Goal: Information Seeking & Learning: Check status

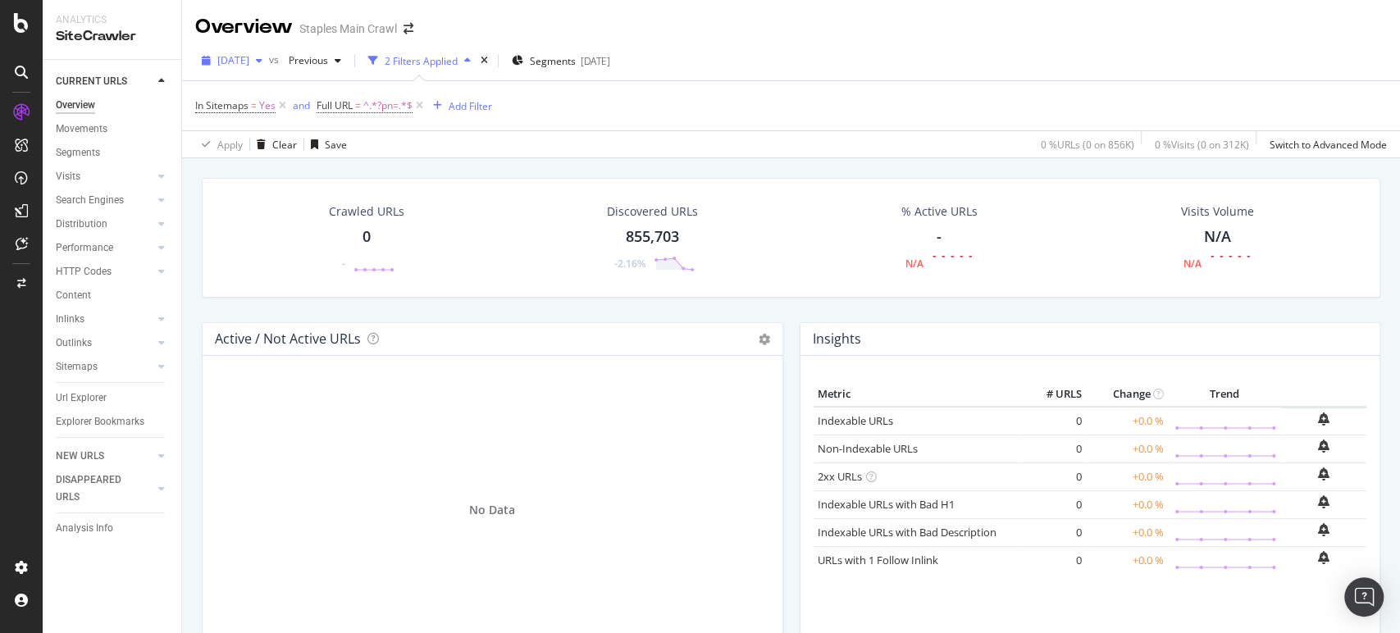
click at [242, 61] on span "[DATE]" at bounding box center [233, 60] width 32 height 14
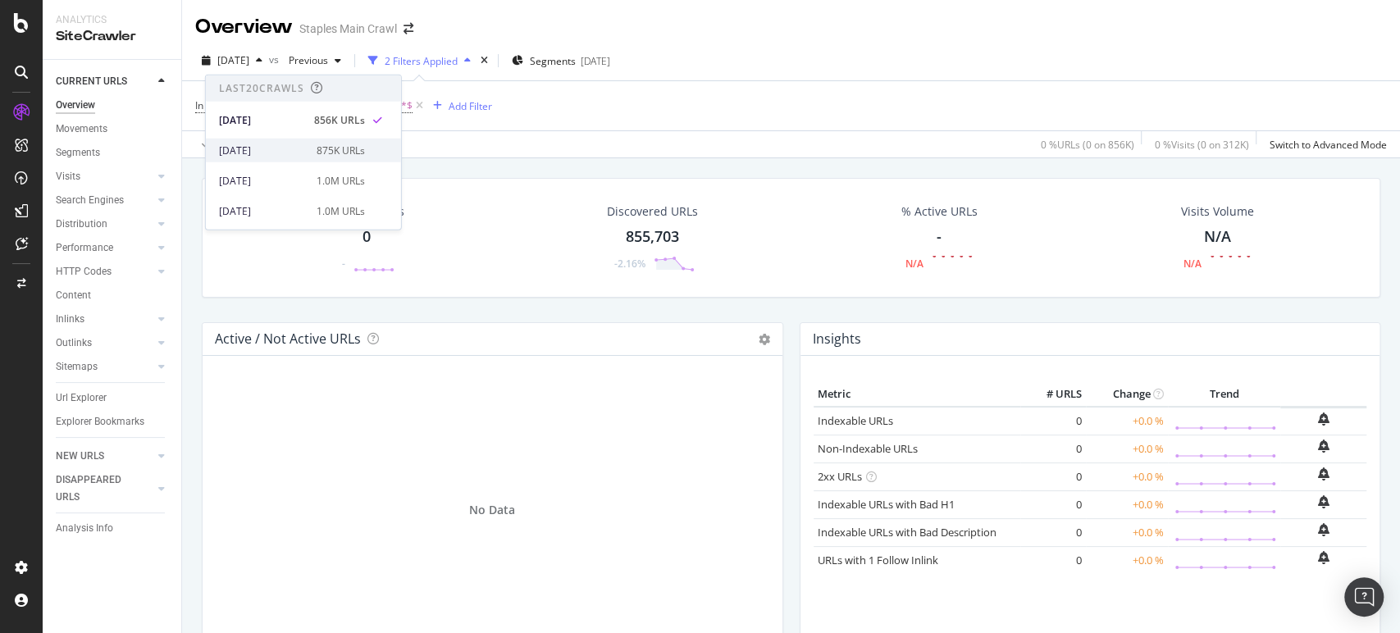
click at [262, 143] on div "[DATE] 875K URLs" at bounding box center [303, 151] width 195 height 24
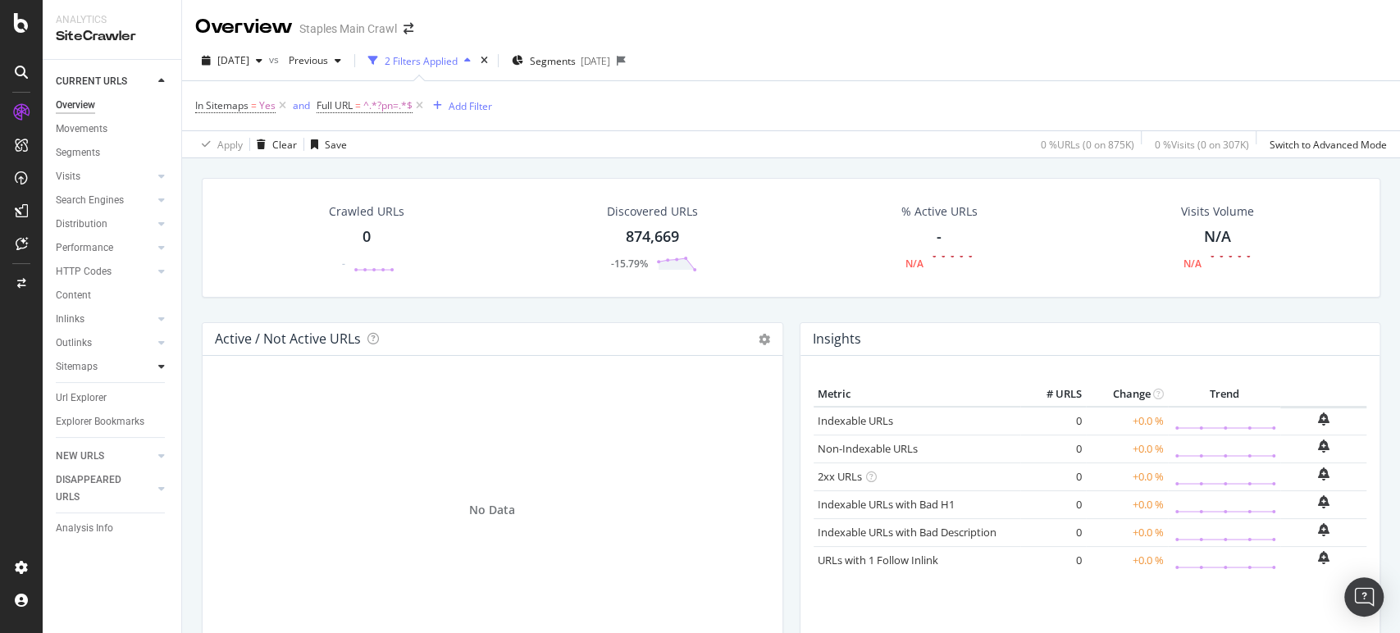
click at [165, 366] on div at bounding box center [161, 366] width 16 height 16
click at [92, 447] on div "Url Explorer" at bounding box center [81, 445] width 51 height 17
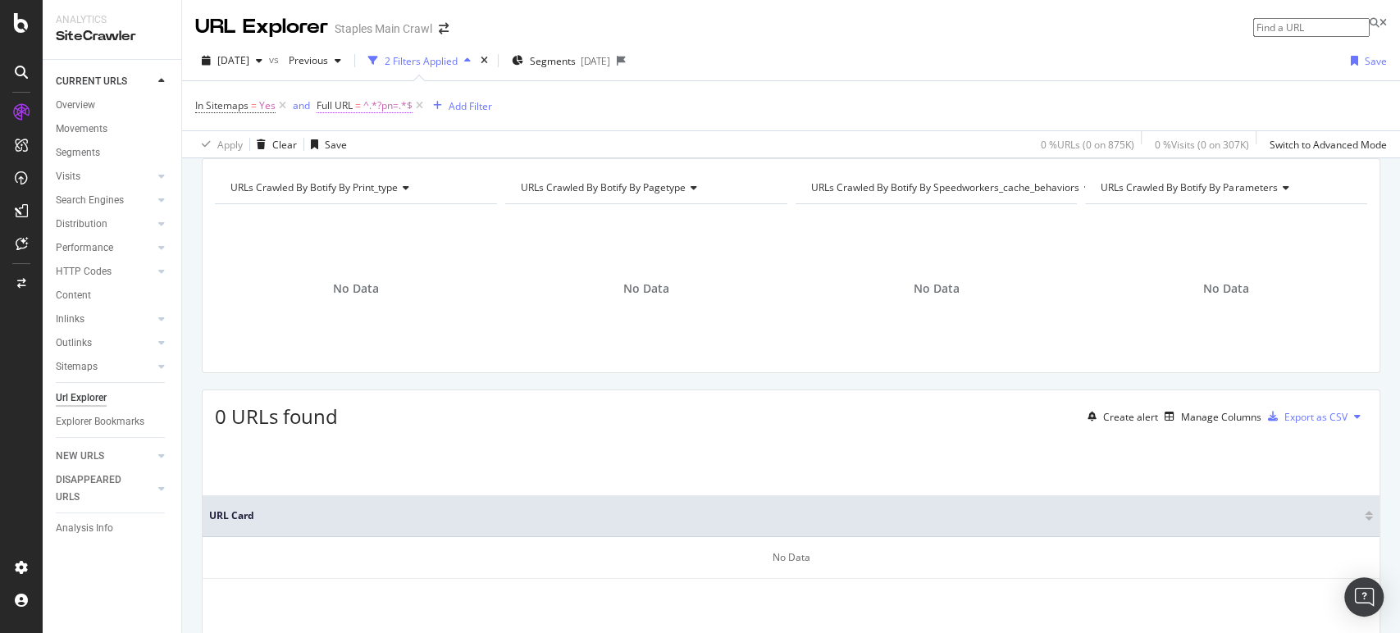
click at [375, 107] on span "^.*?pn=.*$" at bounding box center [387, 105] width 49 height 23
click at [343, 149] on input "?pn=" at bounding box center [375, 139] width 116 height 19
click at [341, 149] on input "?pn=" at bounding box center [375, 139] width 116 height 19
type input "pn="
click at [604, 139] on div "Apply" at bounding box center [616, 132] width 25 height 14
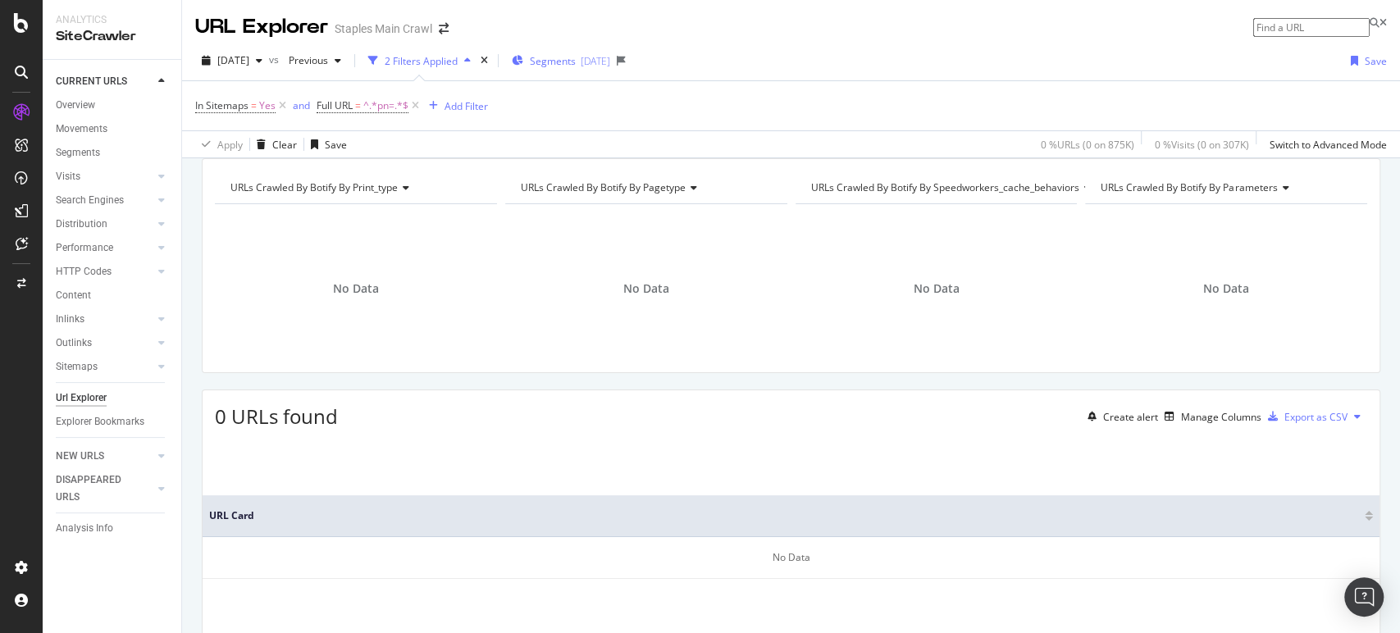
click at [576, 57] on span "Segments" at bounding box center [553, 61] width 46 height 14
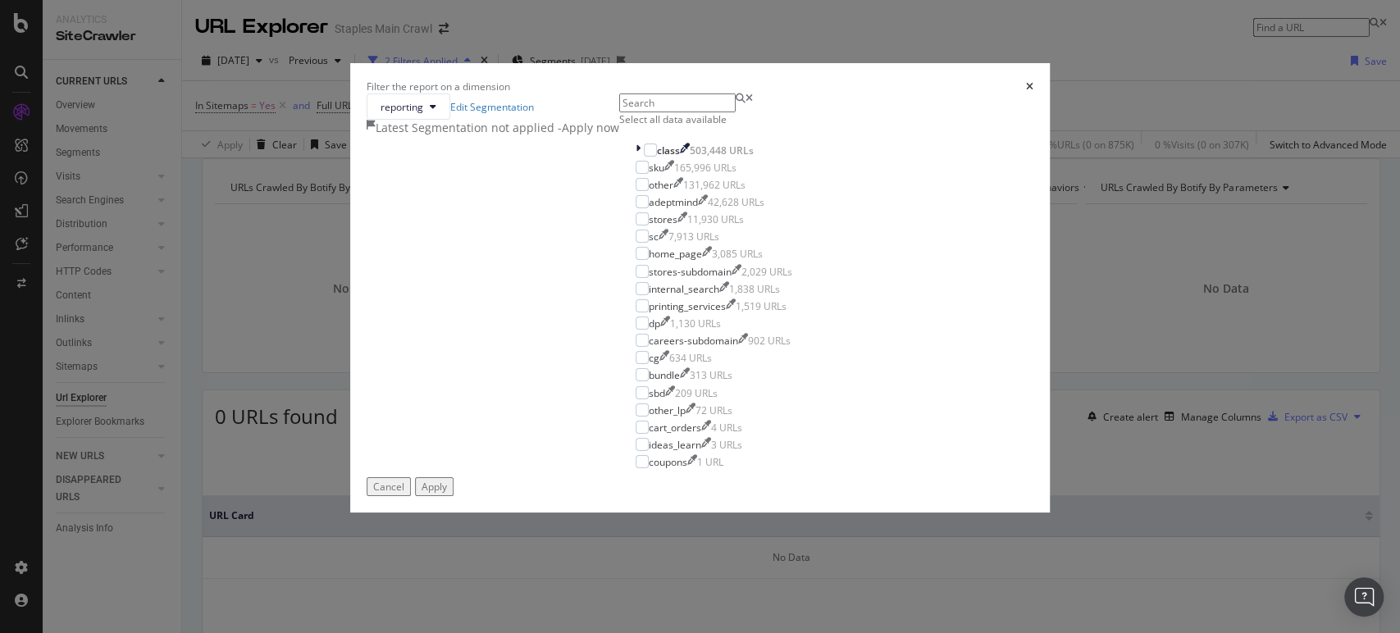
click at [1026, 82] on icon "times" at bounding box center [1029, 87] width 7 height 10
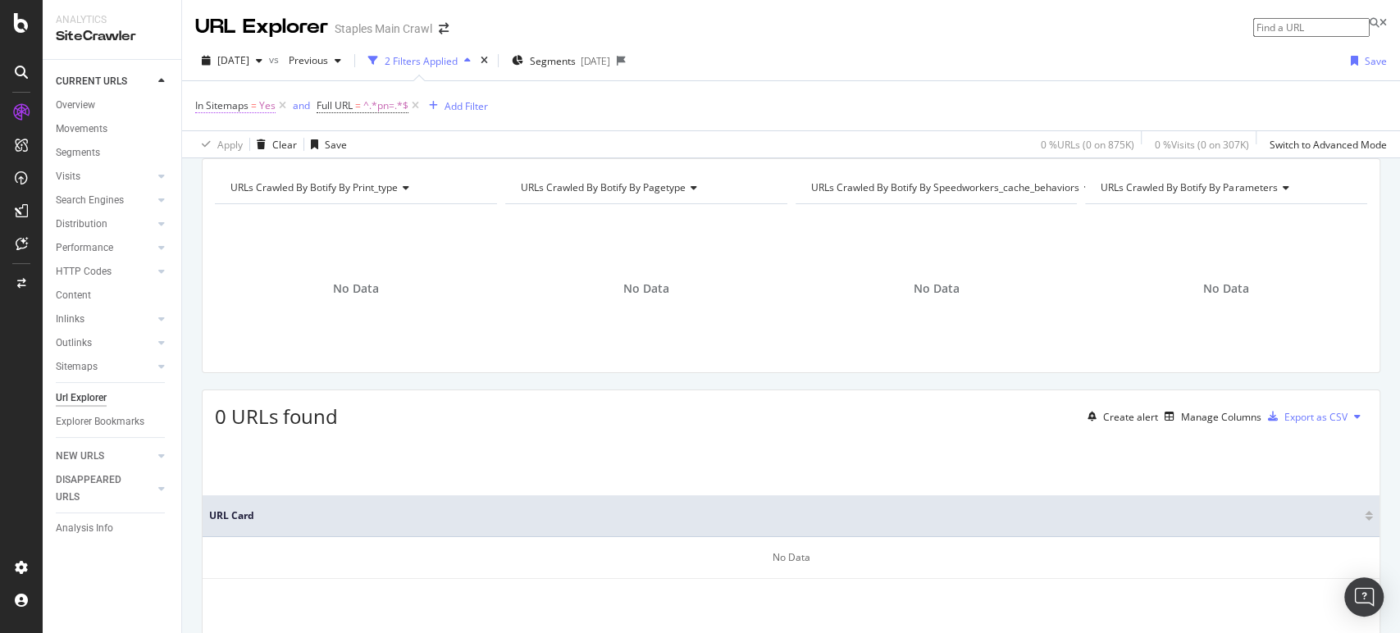
click at [226, 107] on span "In Sitemaps" at bounding box center [221, 105] width 53 height 14
click at [201, 100] on icon at bounding box center [198, 95] width 5 height 10
click at [620, 157] on div "Apply Clear Save 0 % URLs ( 0 on 875K ) 0 % Visits ( 0 on 307K ) Switch to Adva…" at bounding box center [791, 143] width 1218 height 27
click at [389, 107] on span "^.*pn=.*$" at bounding box center [385, 105] width 45 height 23
click at [348, 149] on input "pn=" at bounding box center [375, 139] width 116 height 19
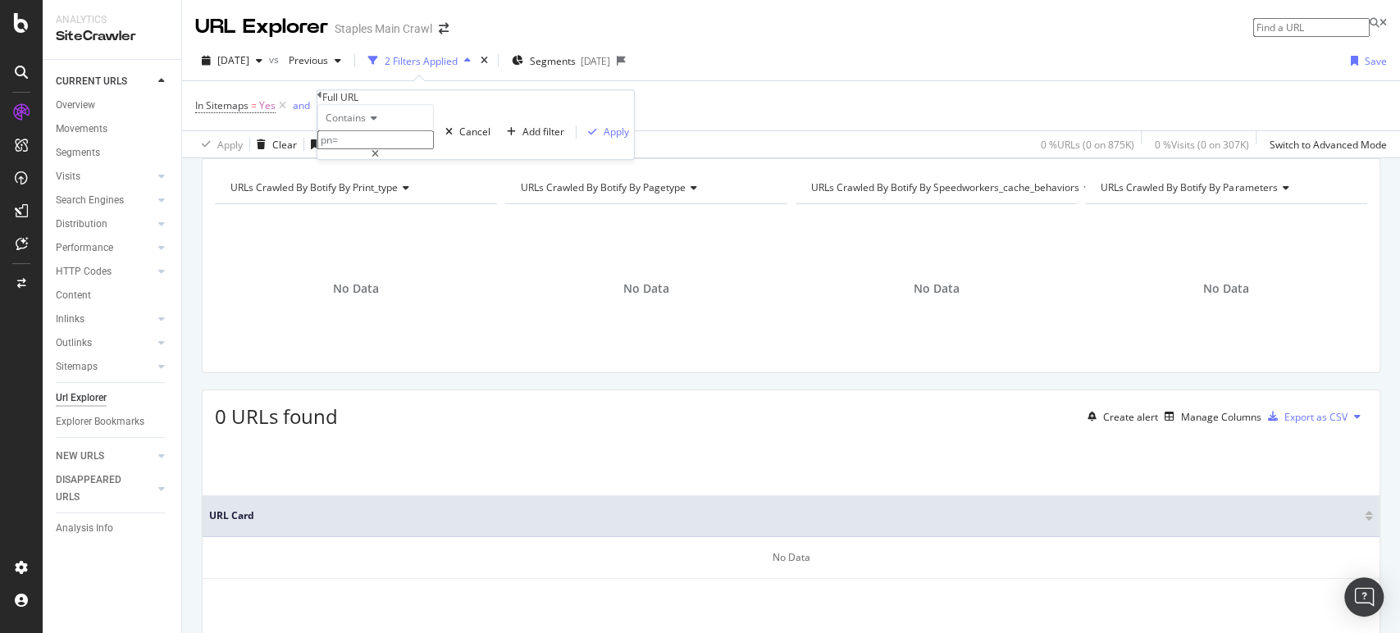
click at [336, 149] on input "pn=" at bounding box center [375, 139] width 116 height 19
type input "?pn="
click at [604, 139] on div "Apply" at bounding box center [616, 132] width 25 height 14
click at [244, 105] on span "In Sitemaps" at bounding box center [221, 105] width 53 height 14
click at [336, 138] on div "Cancel" at bounding box center [351, 131] width 31 height 14
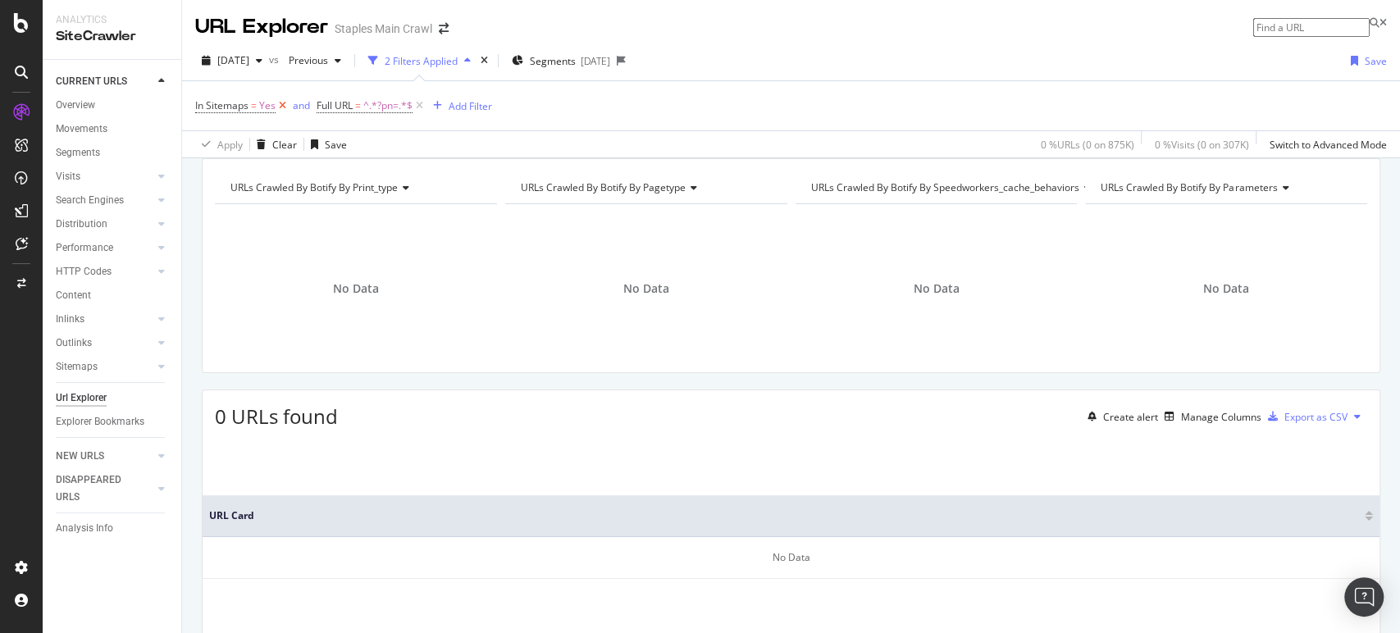
click at [282, 103] on icon at bounding box center [283, 106] width 14 height 16
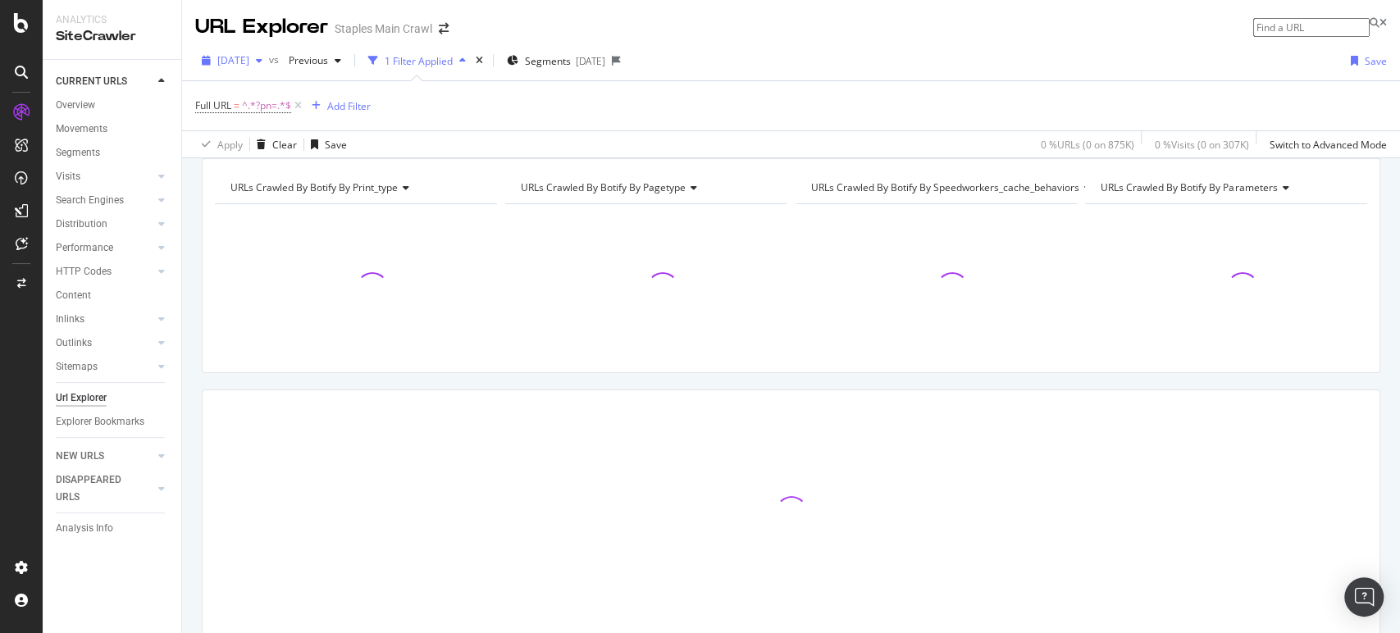
click at [249, 57] on span "[DATE]" at bounding box center [233, 60] width 32 height 14
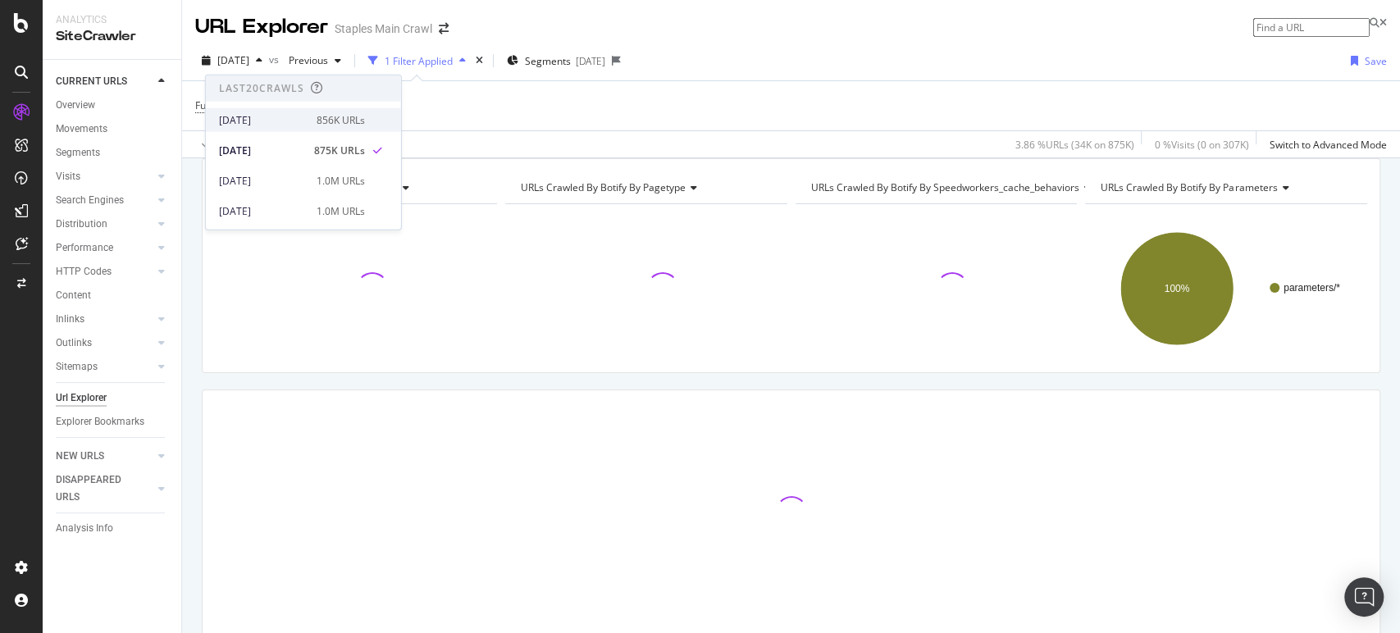
click at [243, 122] on div "[DATE]" at bounding box center [263, 119] width 88 height 15
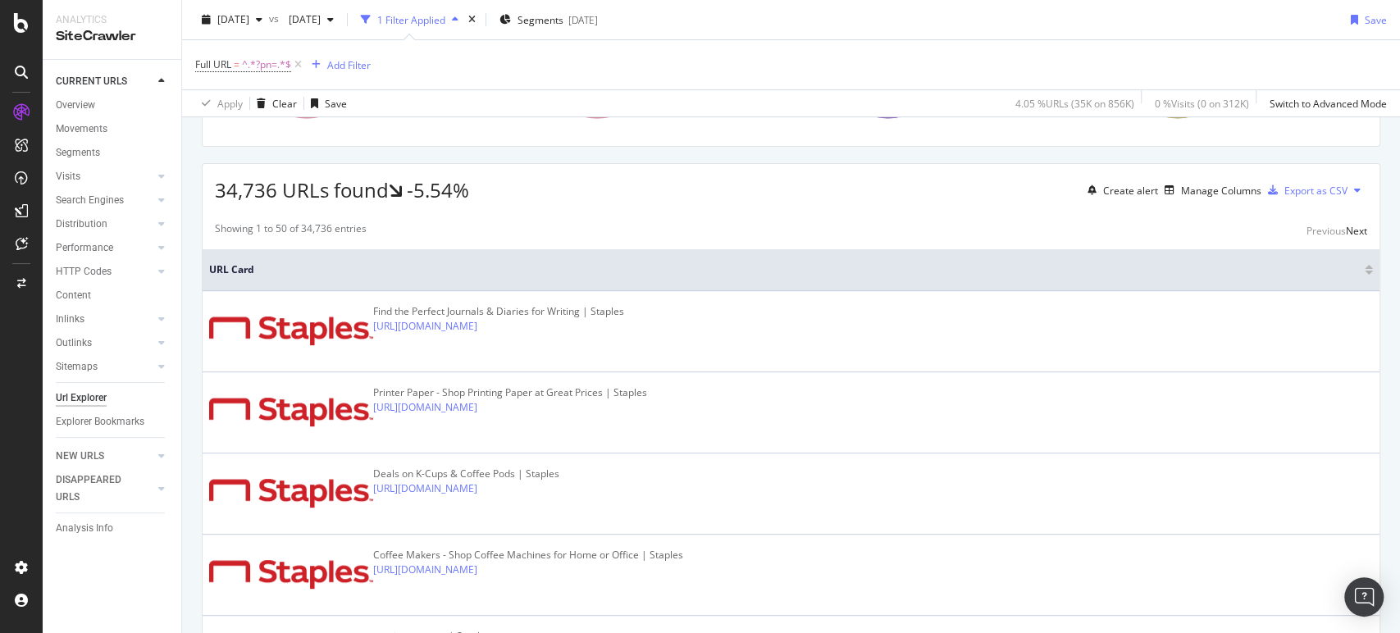
scroll to position [182, 0]
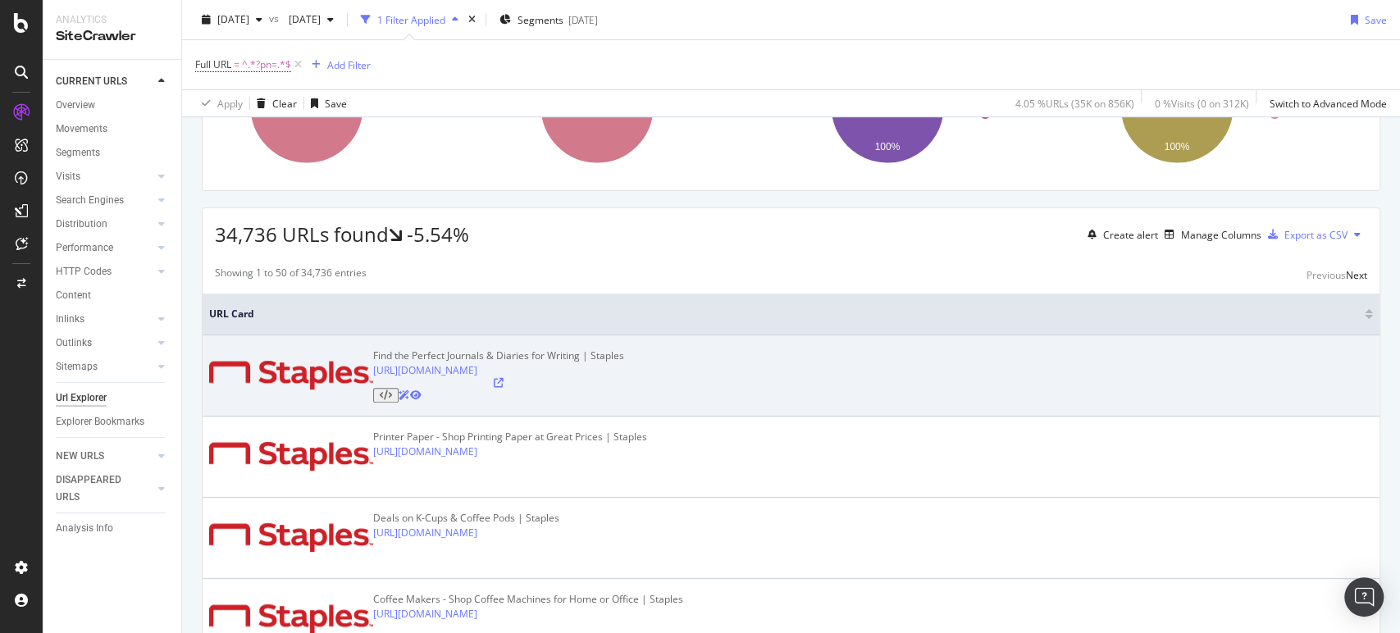
click at [504, 388] on icon at bounding box center [499, 383] width 10 height 10
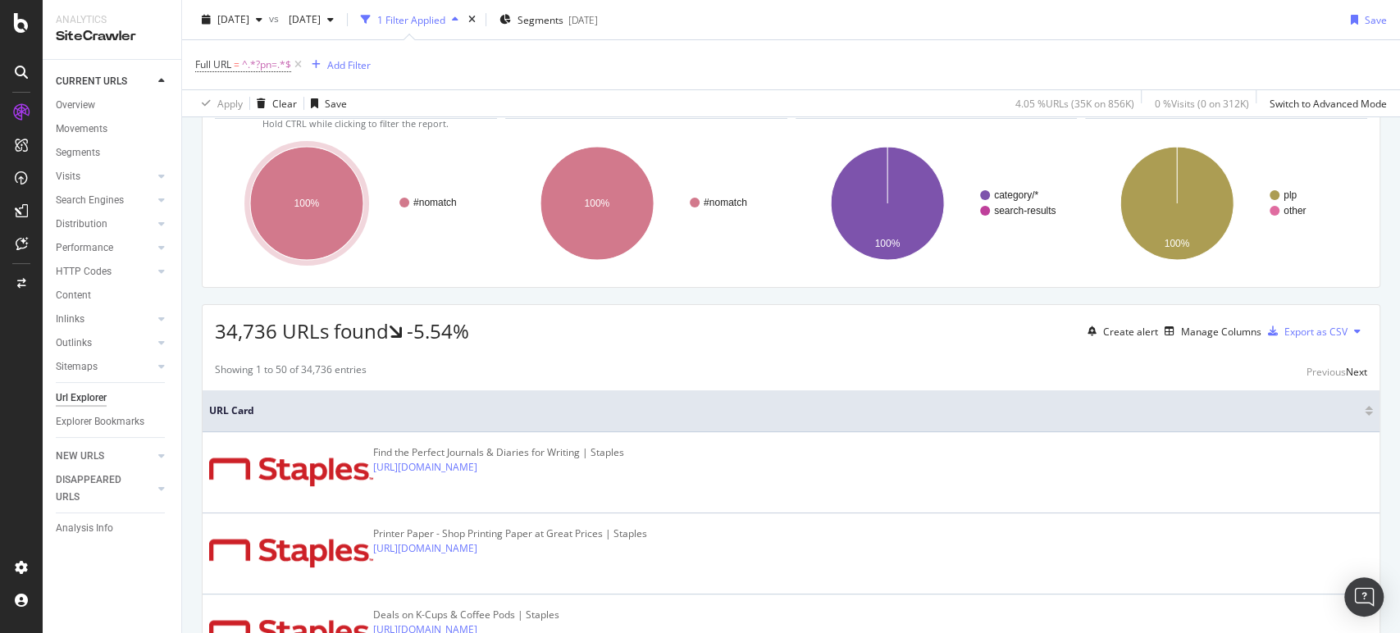
scroll to position [0, 0]
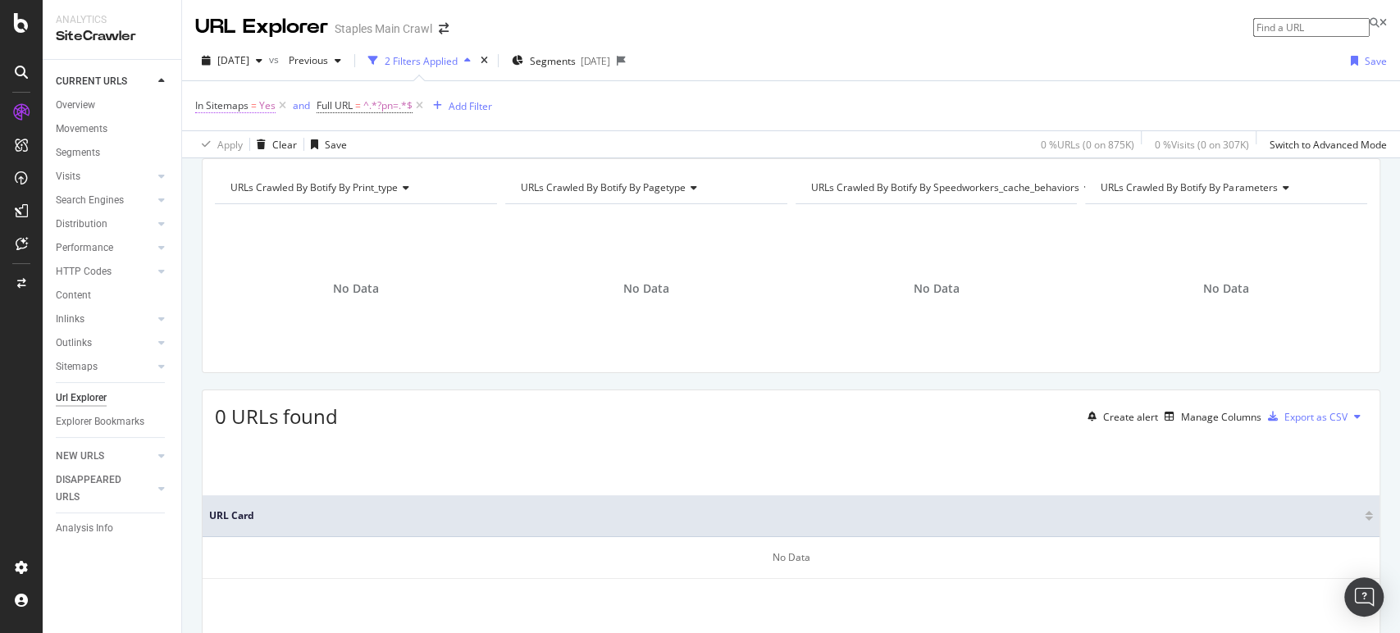
click at [222, 103] on span "In Sitemaps" at bounding box center [221, 105] width 53 height 14
click at [201, 100] on icon at bounding box center [198, 95] width 5 height 10
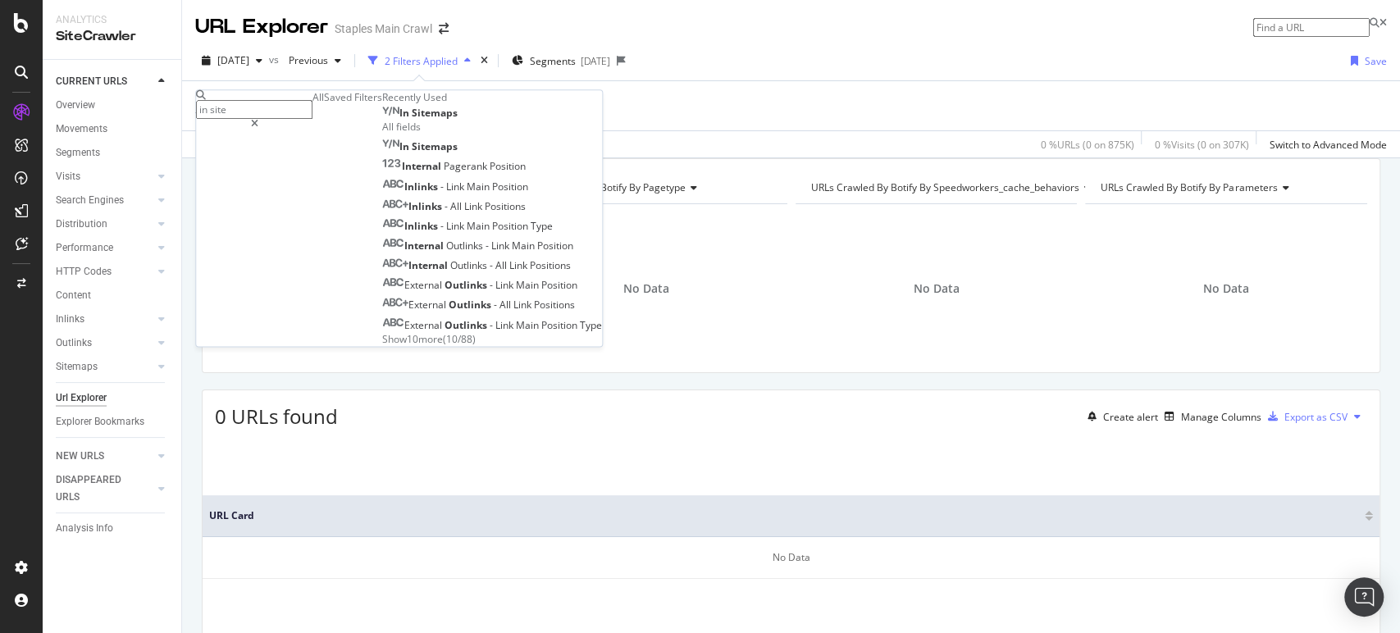
type input "in site"
